Goal: Book appointment/travel/reservation

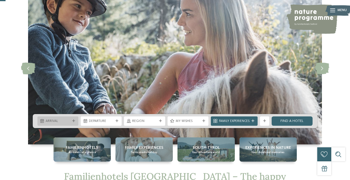
click at [64, 121] on span "Arrival" at bounding box center [58, 121] width 25 height 5
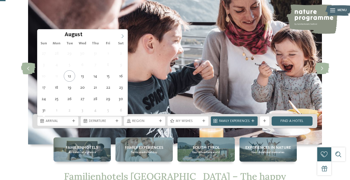
click at [123, 35] on icon at bounding box center [122, 36] width 4 height 4
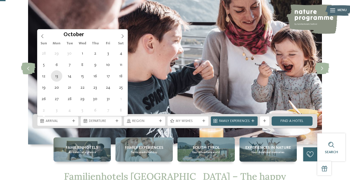
type div "13.10.2025"
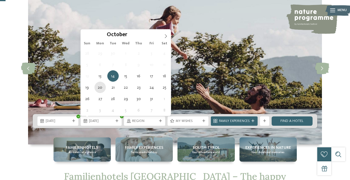
type div "20.10.2025"
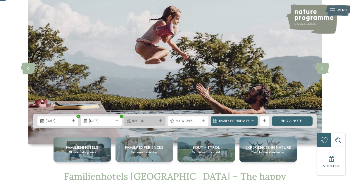
click at [156, 122] on span "Region" at bounding box center [144, 121] width 25 height 5
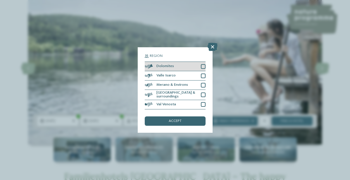
click at [203, 65] on div at bounding box center [203, 66] width 5 height 5
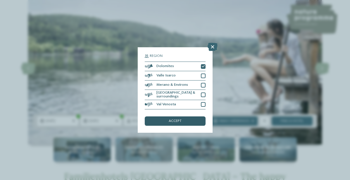
click at [188, 120] on div "accept" at bounding box center [175, 121] width 61 height 9
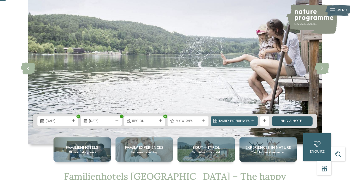
click at [293, 123] on link "Find a hotel" at bounding box center [292, 121] width 41 height 9
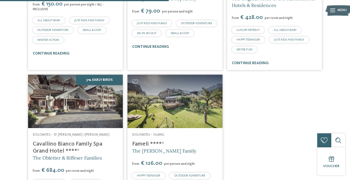
scroll to position [292, 0]
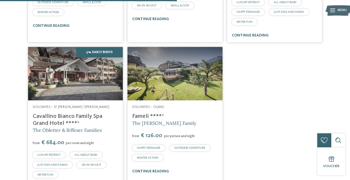
click at [91, 114] on link "Cavallino Bianco Family Spa Grand Hotel ****ˢ" at bounding box center [68, 120] width 70 height 13
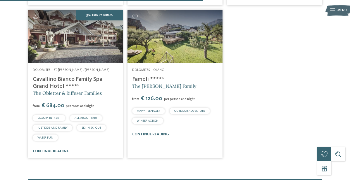
scroll to position [335, 0]
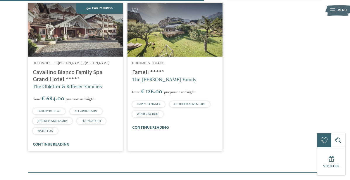
click at [153, 126] on link "continue reading" at bounding box center [150, 128] width 37 height 4
click at [50, 143] on link "continue reading" at bounding box center [51, 145] width 37 height 4
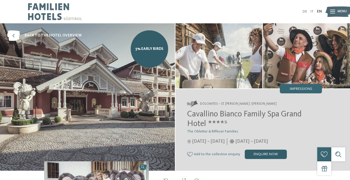
click at [269, 154] on div "enquire now" at bounding box center [266, 154] width 42 height 9
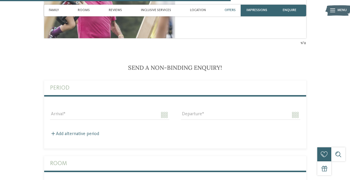
scroll to position [1026, 0]
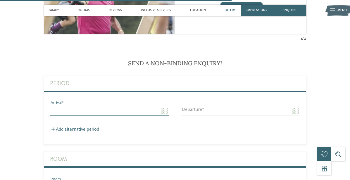
click at [101, 106] on input "Arrival" at bounding box center [109, 111] width 119 height 10
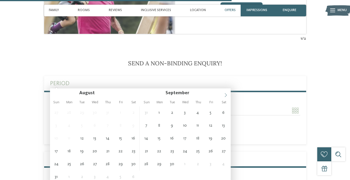
click at [225, 97] on icon at bounding box center [226, 95] width 4 height 4
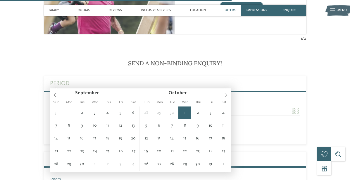
scroll to position [1035, 0]
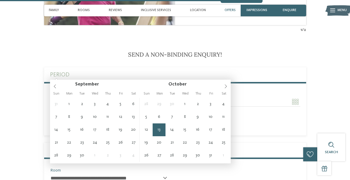
type input "**********"
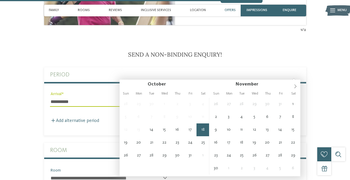
type input "**********"
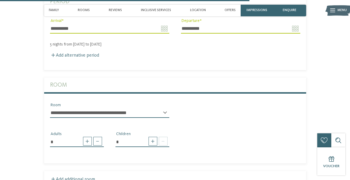
scroll to position [1110, 0]
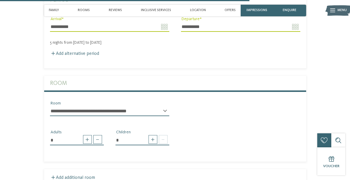
click at [106, 106] on div "**********" at bounding box center [109, 113] width 119 height 15
click at [109, 106] on select "**********" at bounding box center [109, 111] width 119 height 10
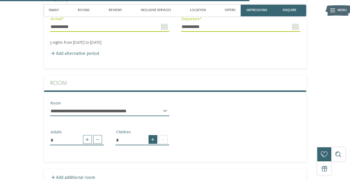
click at [154, 135] on span at bounding box center [153, 139] width 9 height 9
type input "*"
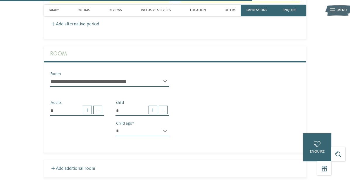
scroll to position [1144, 0]
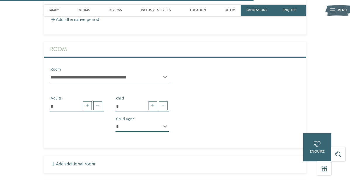
click at [137, 122] on select "* * * * * * * * * * * ** ** ** ** ** ** ** **" at bounding box center [143, 127] width 54 height 10
select select "*"
click at [116, 122] on select "* * * * * * * * * * * ** ** ** ** ** ** ** **" at bounding box center [143, 127] width 54 height 10
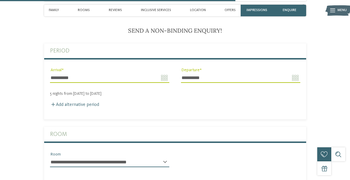
scroll to position [1040, 0]
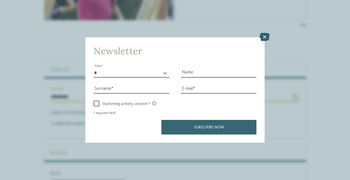
click at [263, 36] on icon at bounding box center [265, 37] width 10 height 8
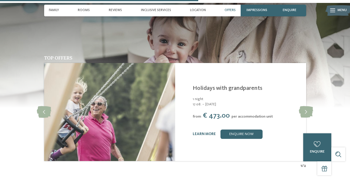
scroll to position [899, 0]
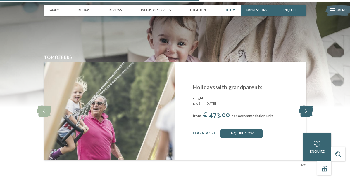
click at [305, 106] on icon at bounding box center [306, 112] width 14 height 12
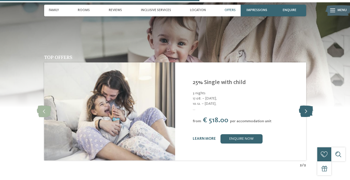
click at [305, 106] on icon at bounding box center [306, 112] width 14 height 12
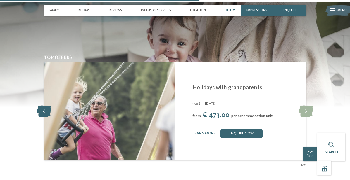
click at [42, 106] on icon at bounding box center [44, 112] width 14 height 12
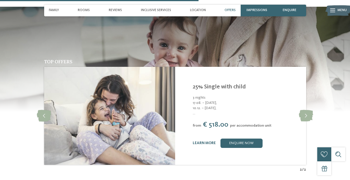
scroll to position [895, 0]
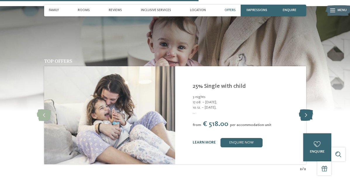
click at [304, 110] on icon at bounding box center [306, 116] width 14 height 12
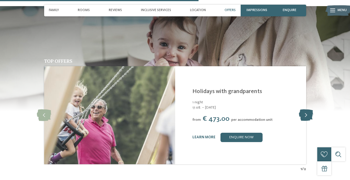
click at [304, 110] on icon at bounding box center [306, 116] width 14 height 12
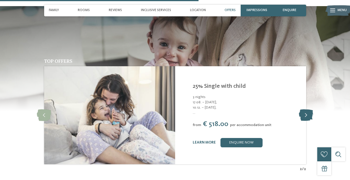
click at [304, 110] on icon at bounding box center [306, 116] width 14 height 12
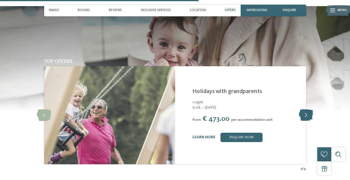
click at [304, 110] on icon at bounding box center [306, 116] width 14 height 12
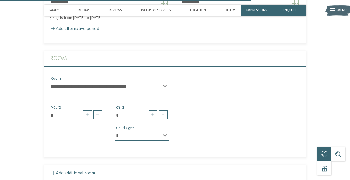
scroll to position [1136, 0]
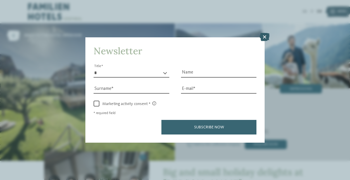
click at [263, 37] on icon at bounding box center [265, 37] width 10 height 8
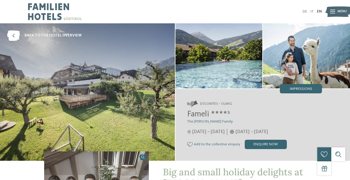
click at [133, 99] on img at bounding box center [87, 92] width 175 height 138
click at [208, 67] on img at bounding box center [218, 55] width 87 height 65
click at [299, 70] on img at bounding box center [306, 55] width 87 height 65
